Goal: Task Accomplishment & Management: Complete application form

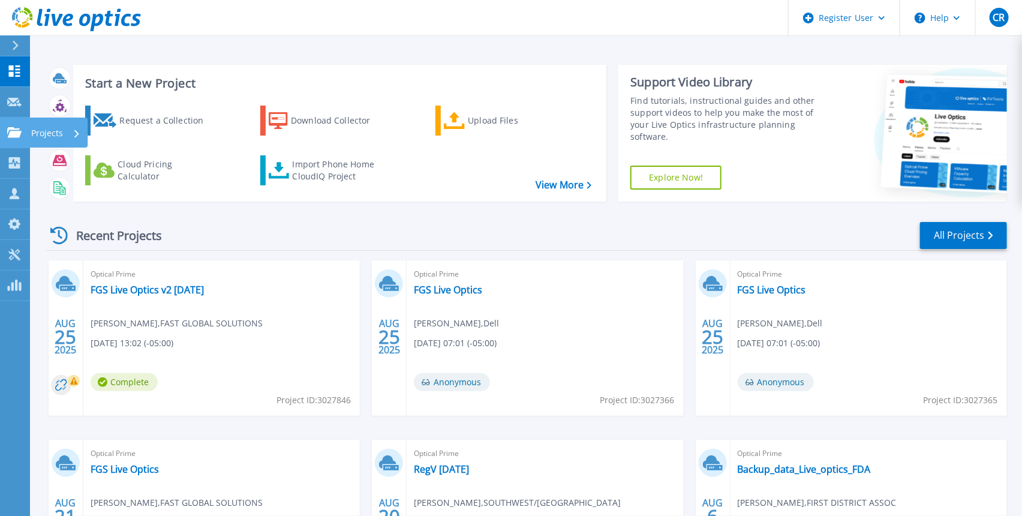
click at [11, 124] on link "Projects Projects" at bounding box center [15, 133] width 30 height 31
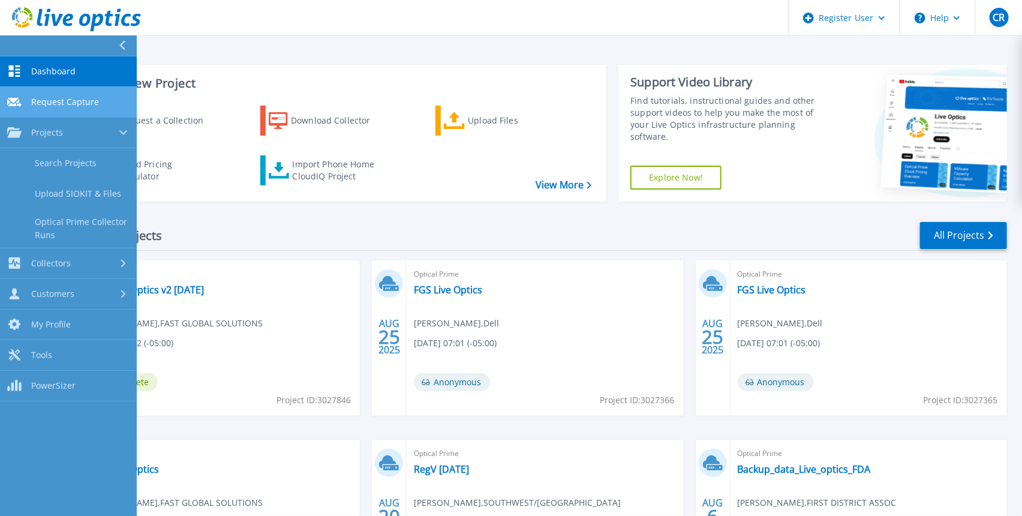
click at [15, 98] on icon at bounding box center [14, 102] width 14 height 9
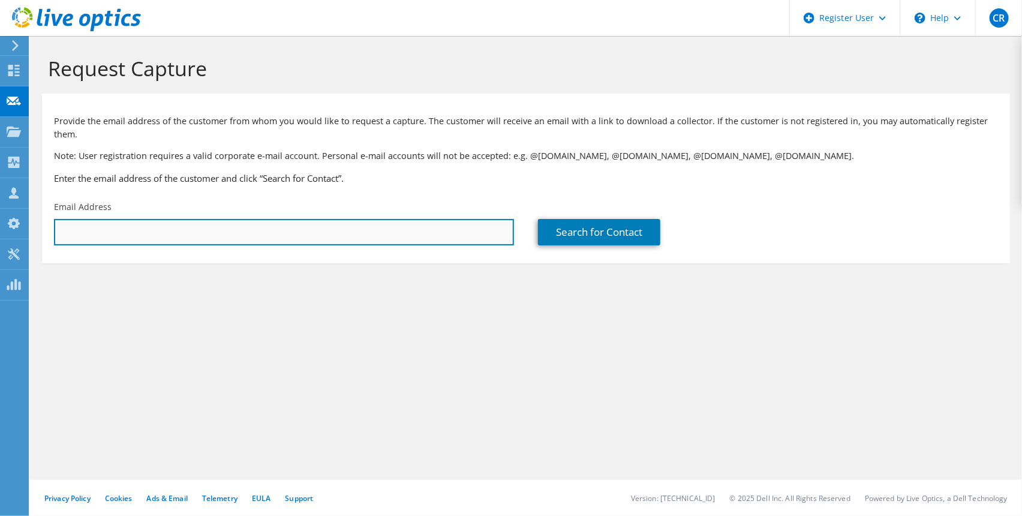
click at [281, 219] on input "text" at bounding box center [284, 232] width 460 height 26
paste input "mailto:ctorgerson@erdc.k12.mn.us"
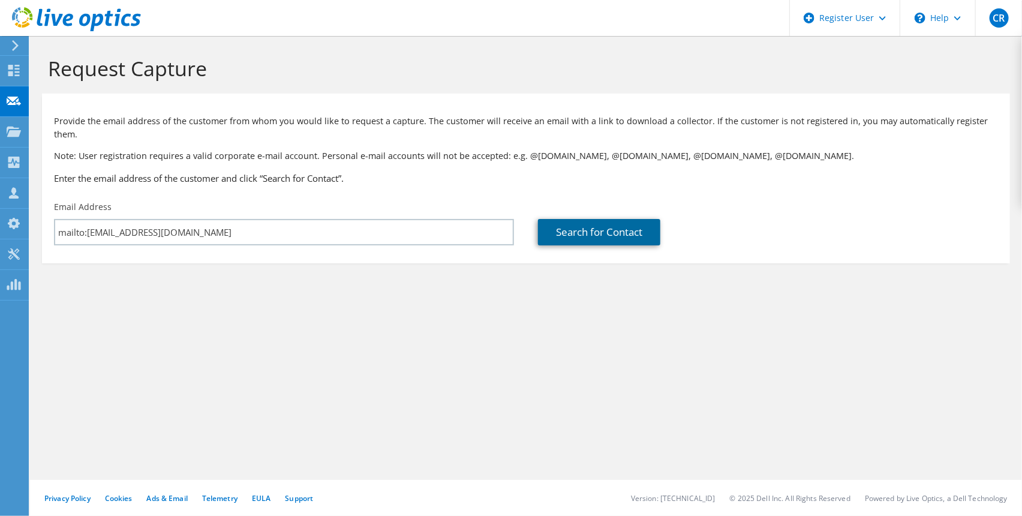
click at [625, 219] on link "Search for Contact" at bounding box center [599, 232] width 122 height 26
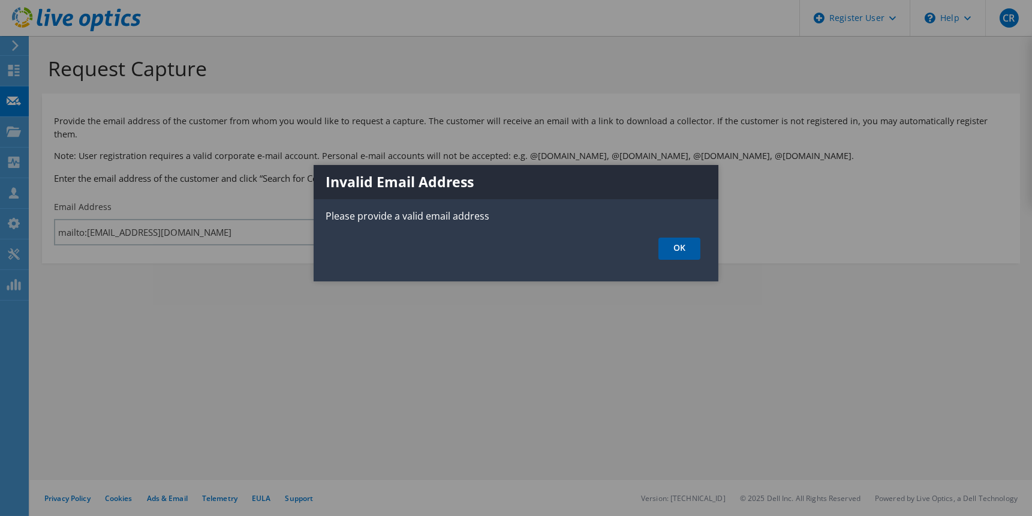
click at [673, 242] on link "OK" at bounding box center [680, 249] width 42 height 22
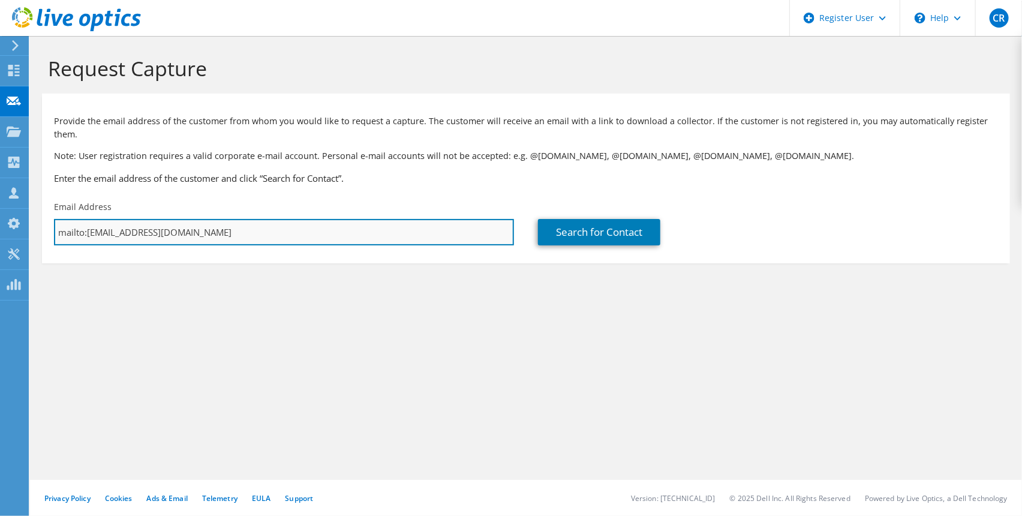
click at [86, 222] on input "mailto:ctorgerson@erdc.k12.mn.us" at bounding box center [284, 232] width 460 height 26
type input "ctorgerson@erdc.k12.mn.us"
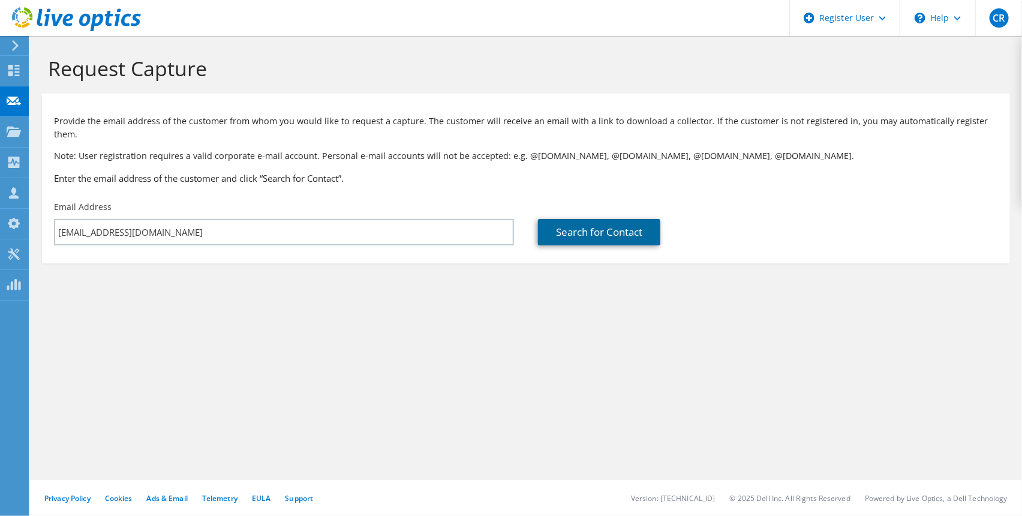
click at [638, 226] on link "Search for Contact" at bounding box center [599, 232] width 122 height 26
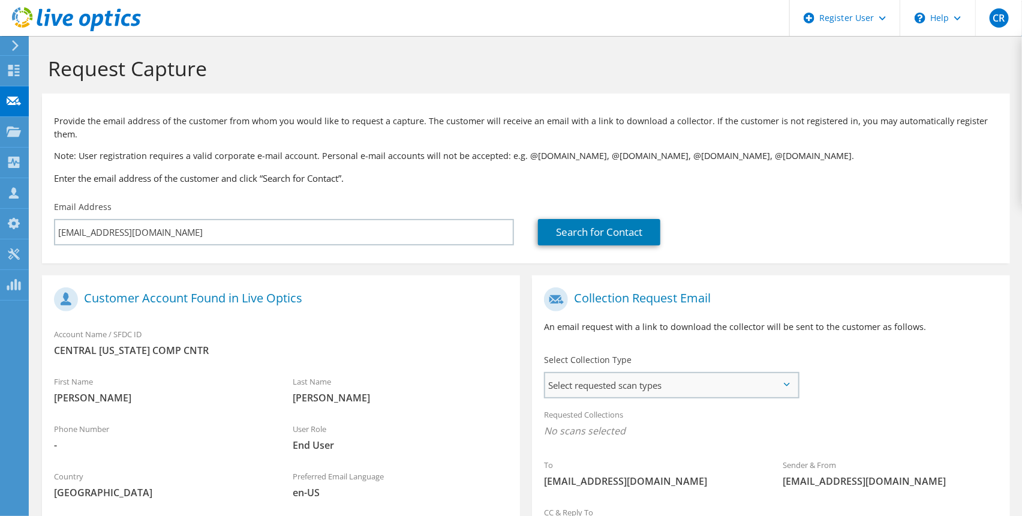
click at [674, 376] on span "Select requested scan types" at bounding box center [671, 385] width 252 height 24
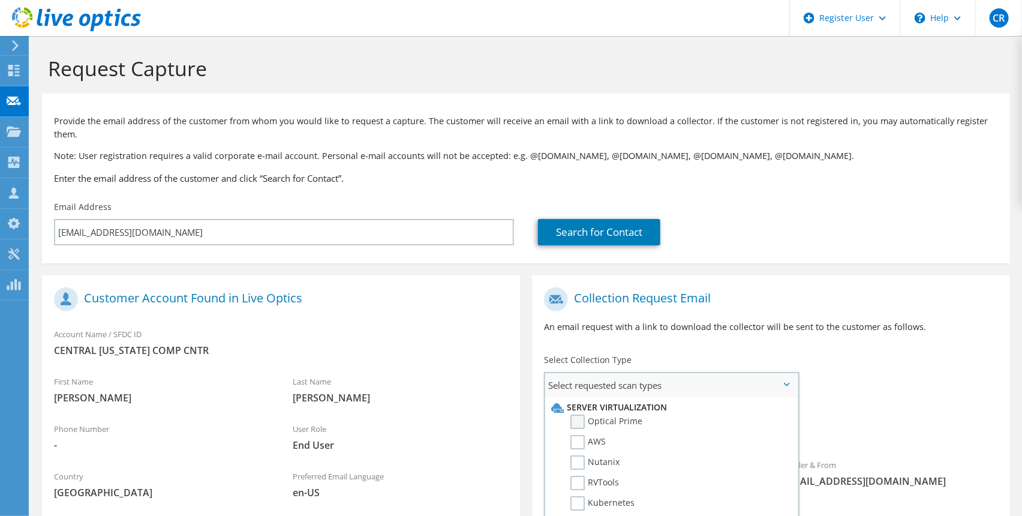
click at [579, 414] on label "Optical Prime" at bounding box center [606, 421] width 72 height 14
click at [0, 0] on input "Optical Prime" at bounding box center [0, 0] width 0 height 0
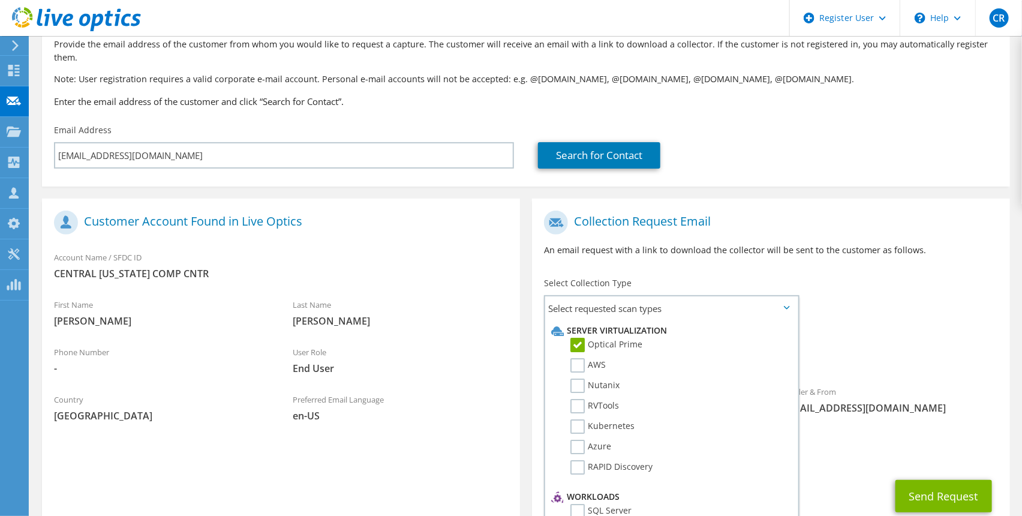
scroll to position [145, 0]
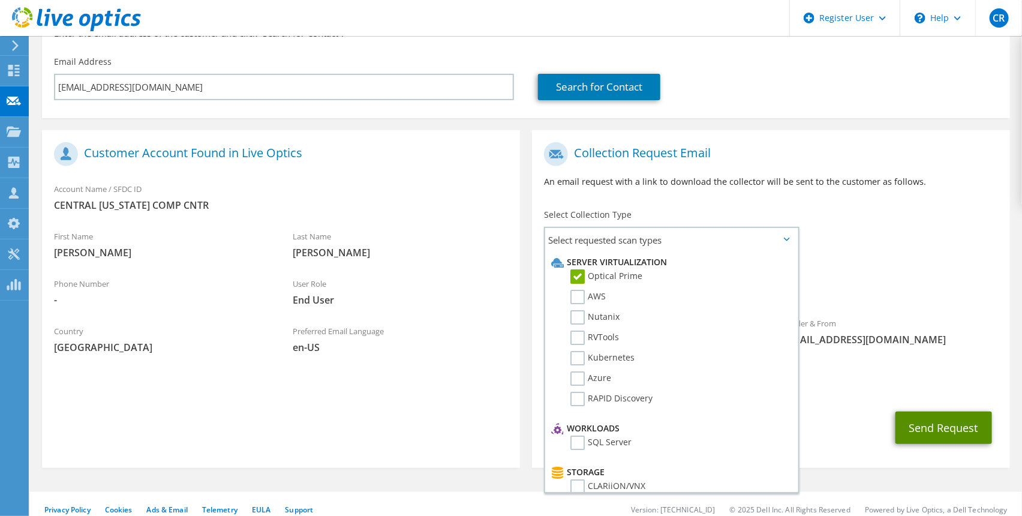
click at [939, 429] on button "Send Request" at bounding box center [943, 427] width 97 height 32
